Goal: Ask a question

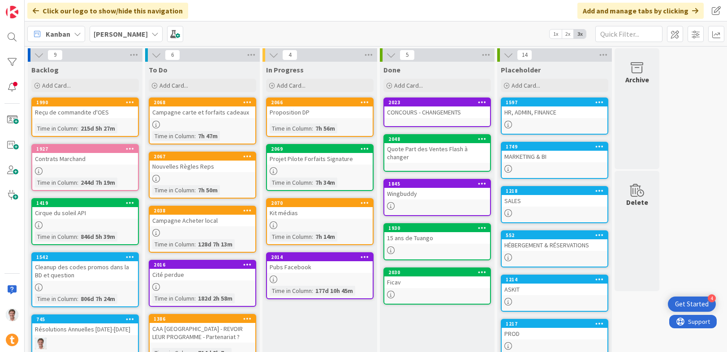
click at [556, 155] on div "MARKETING & BI" at bounding box center [554, 157] width 106 height 12
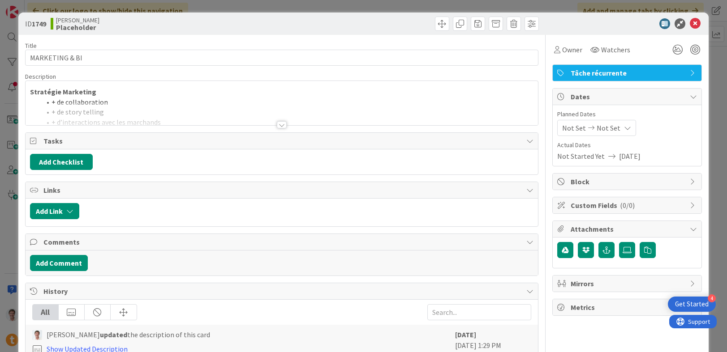
click at [287, 123] on div at bounding box center [282, 114] width 513 height 23
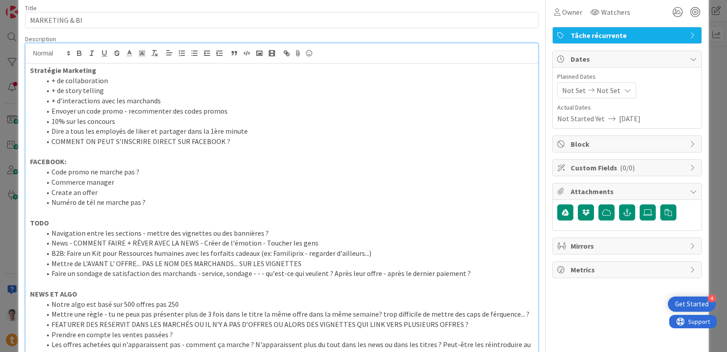
scroll to position [38, 0]
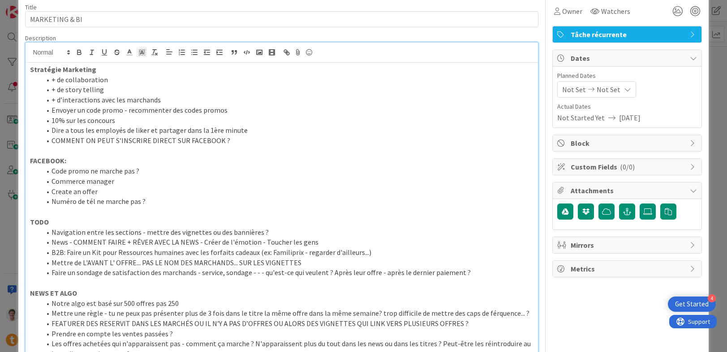
click at [158, 197] on li "Numéro de tél ne marche pas ?" at bounding box center [287, 202] width 493 height 10
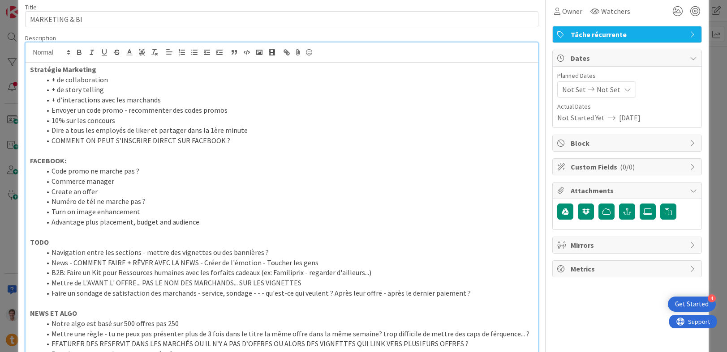
click at [203, 234] on p at bounding box center [282, 232] width 504 height 10
click at [241, 219] on li "Advantage plus placement, budget and audience" at bounding box center [287, 222] width 493 height 10
click at [157, 200] on li "Numéro de tél ne marche pas ?" at bounding box center [287, 202] width 493 height 10
click at [214, 228] on p at bounding box center [282, 232] width 504 height 10
click at [221, 224] on li "Advantage plus placement, budget and audience" at bounding box center [287, 222] width 493 height 10
